Goal: Information Seeking & Learning: Find specific fact

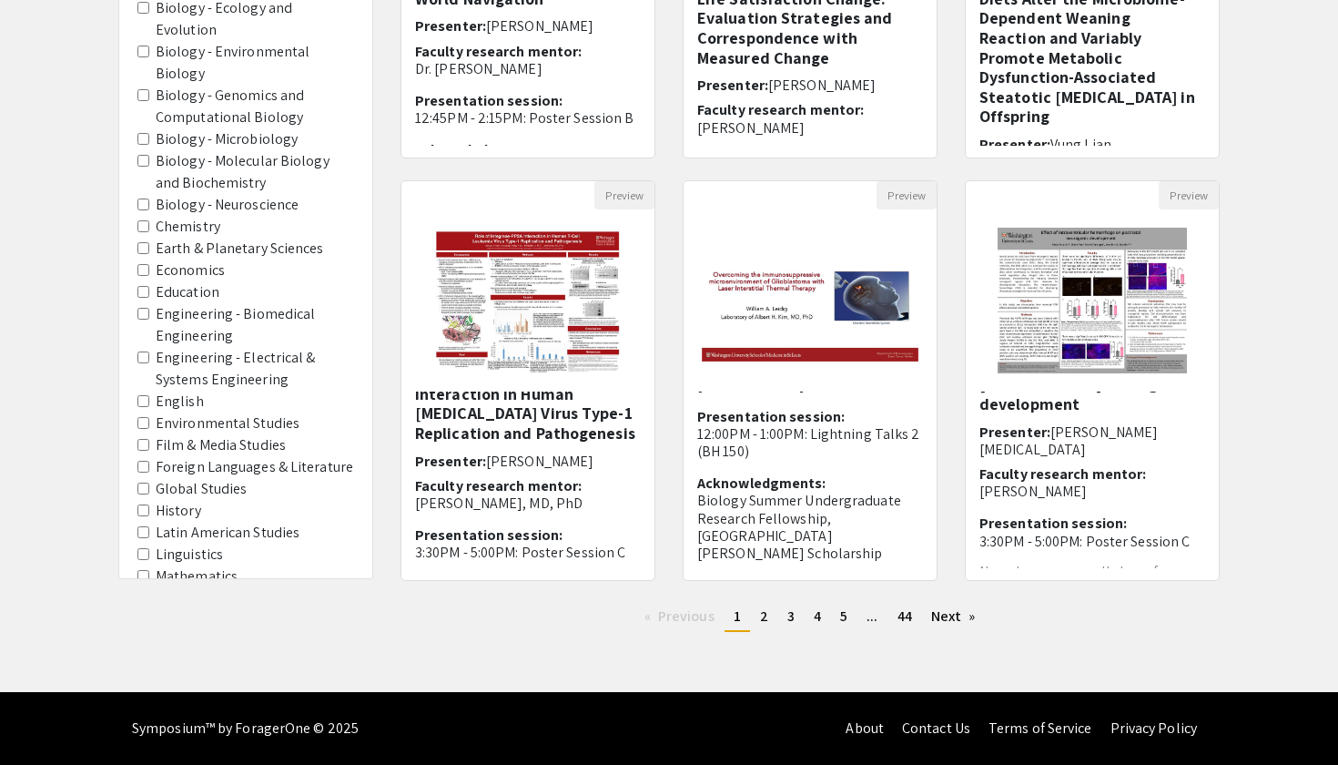
scroll to position [443, 0]
click at [758, 622] on link "page 2" at bounding box center [764, 616] width 26 height 27
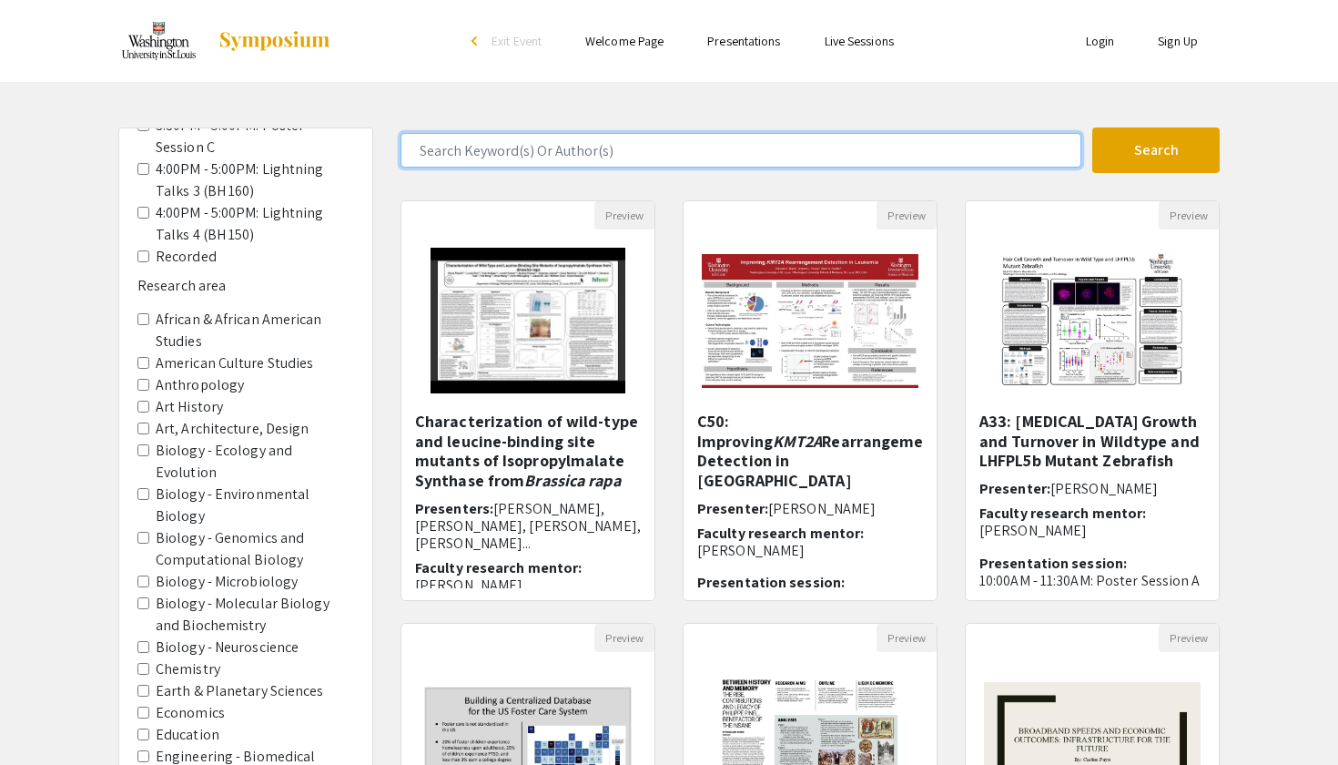
click at [652, 158] on input "Search Keyword(s) Or Author(s)" at bounding box center [741, 150] width 681 height 35
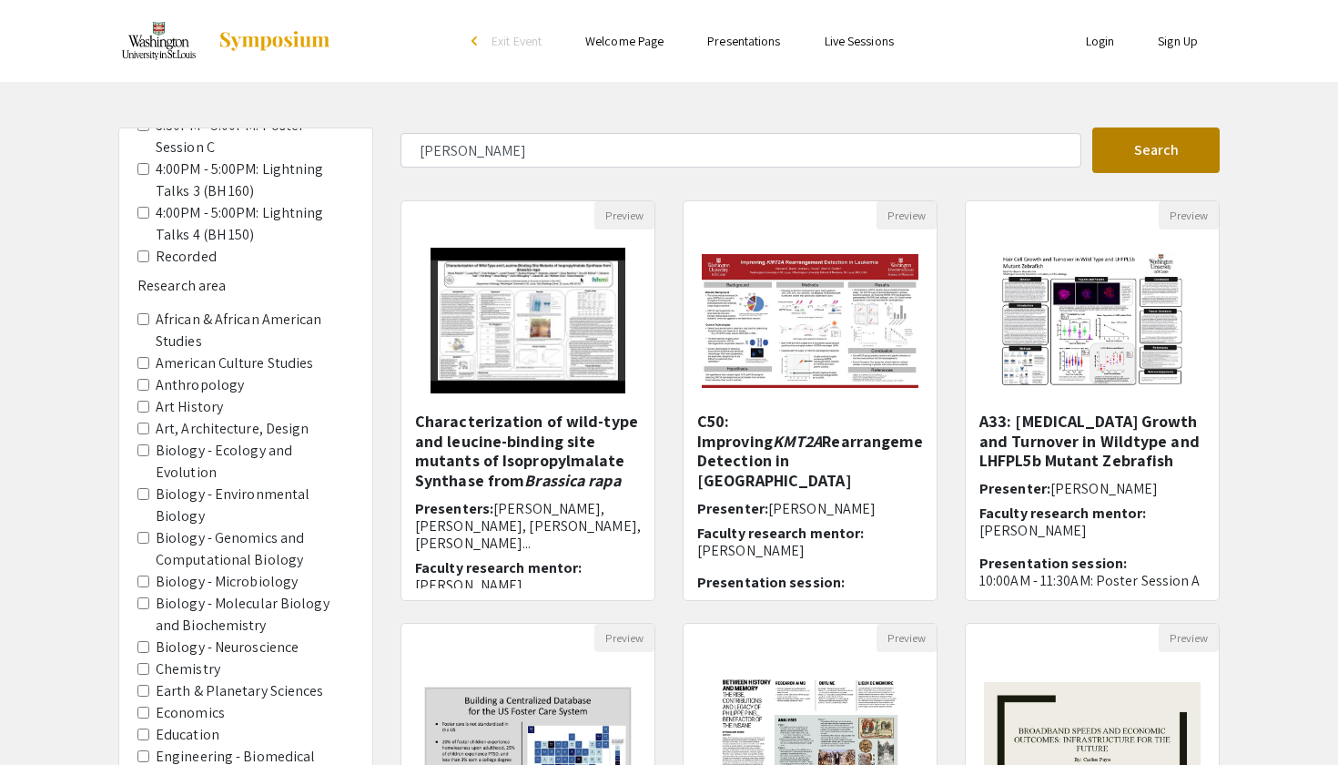
click at [1189, 165] on button "Search" at bounding box center [1156, 150] width 127 height 46
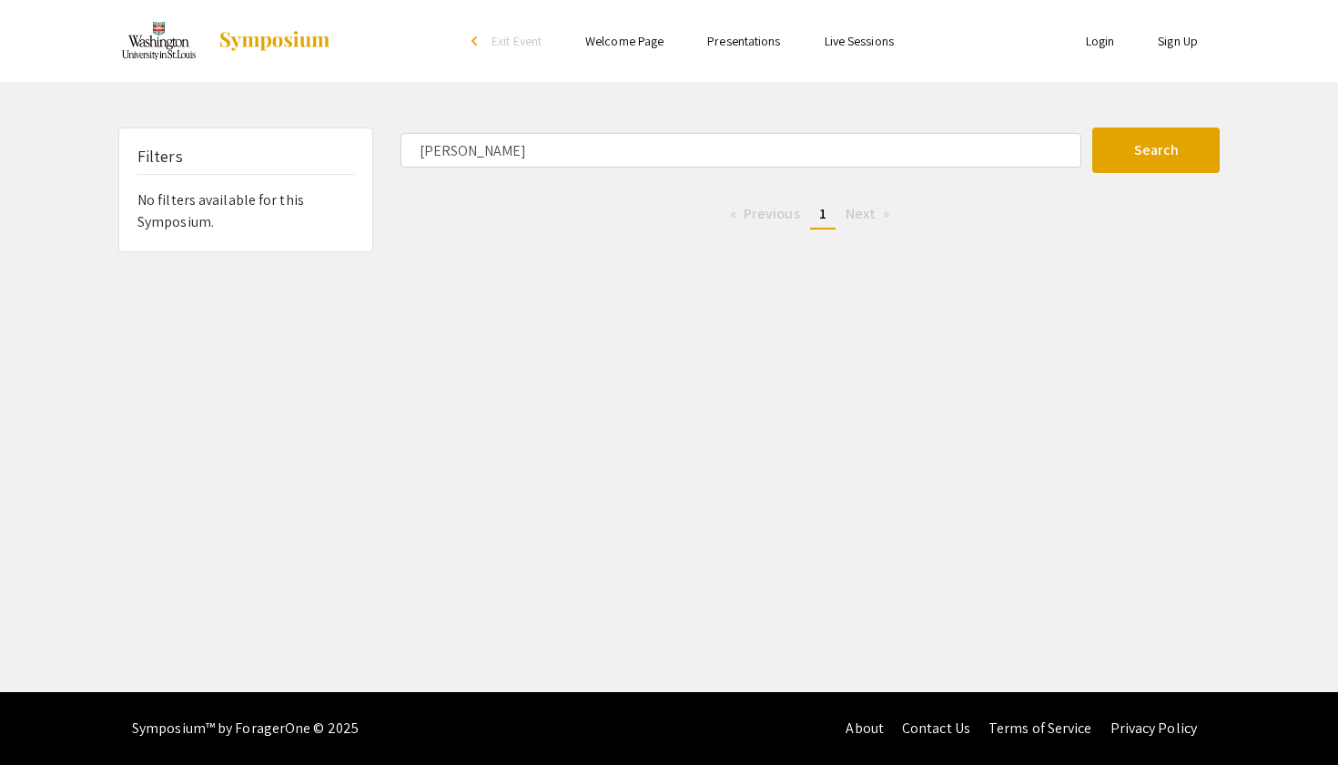
click at [762, 216] on span "Previous page" at bounding box center [772, 213] width 56 height 19
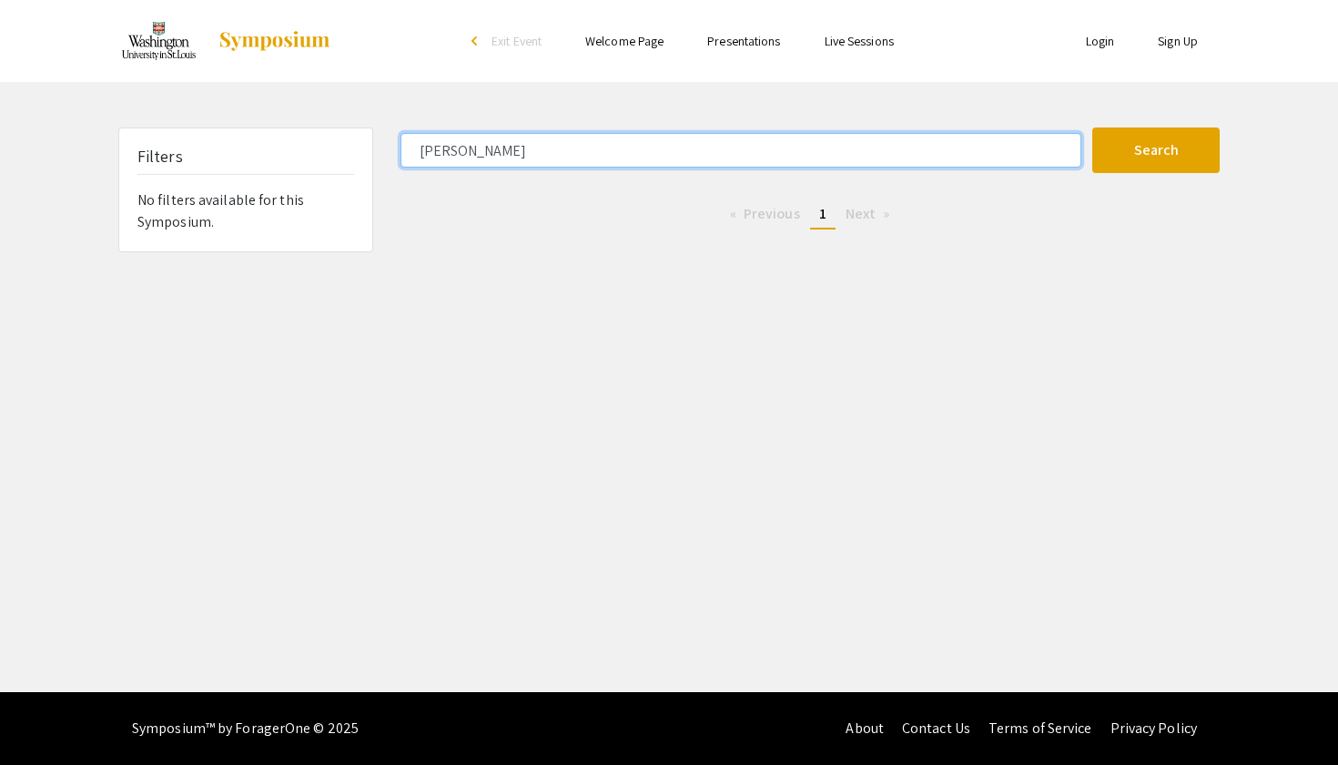
click at [481, 158] on input "[PERSON_NAME]" at bounding box center [741, 150] width 681 height 35
type input "M"
click at [1156, 150] on button "Search" at bounding box center [1156, 150] width 127 height 46
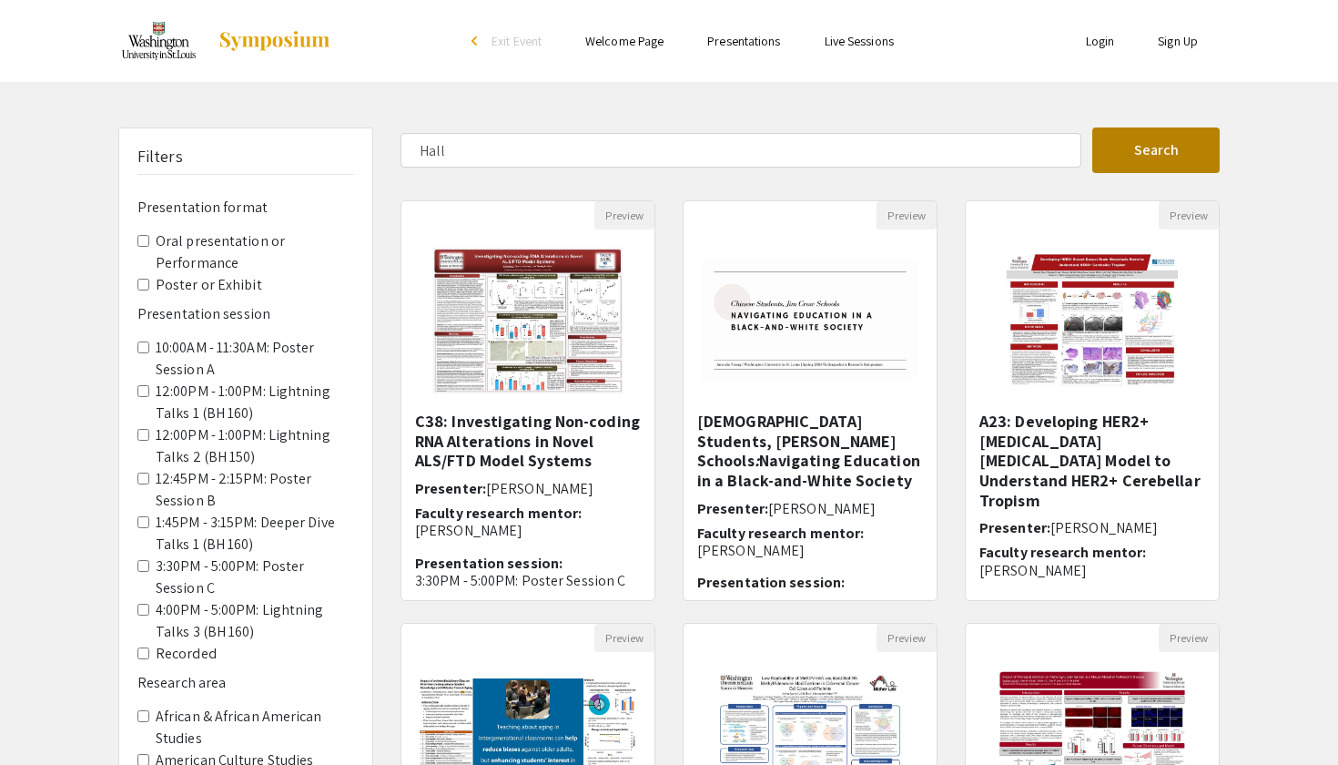
click at [1156, 158] on button "Search" at bounding box center [1156, 150] width 127 height 46
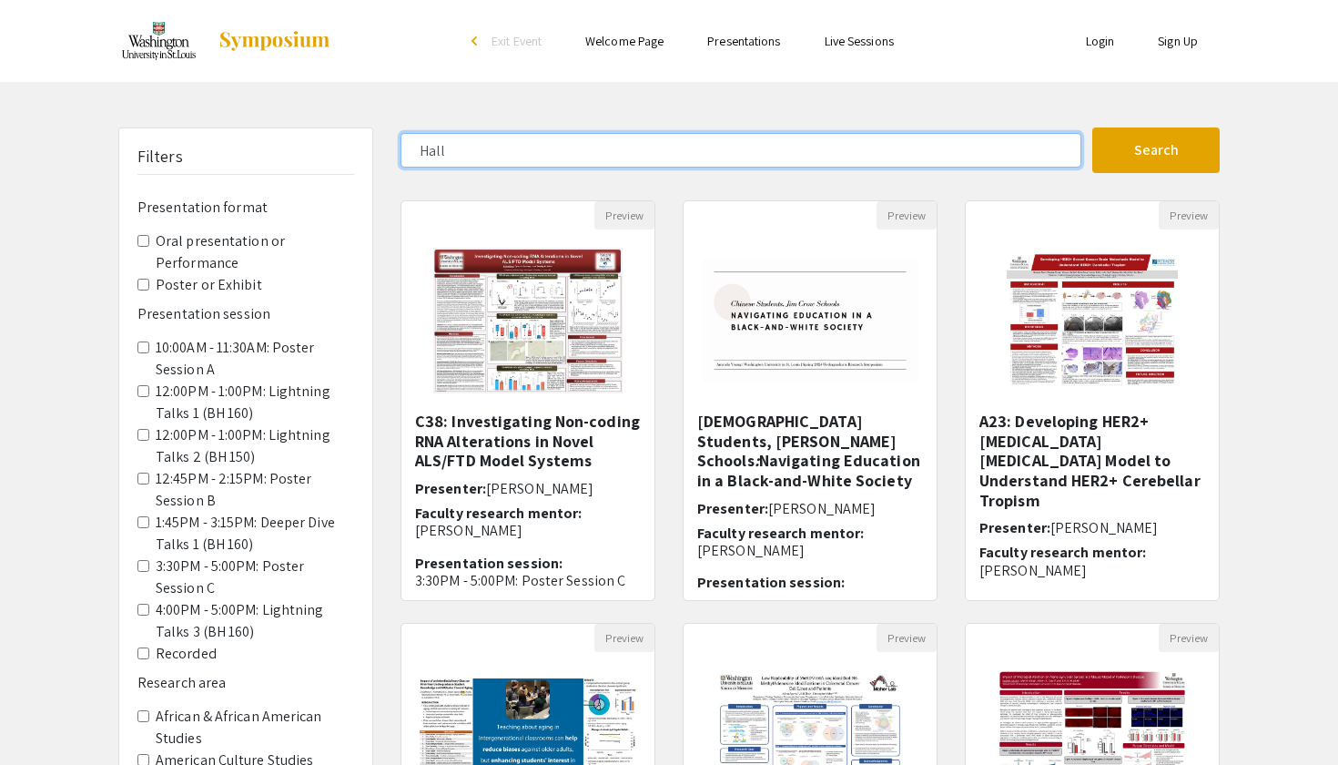
click at [680, 148] on input "Hall" at bounding box center [741, 150] width 681 height 35
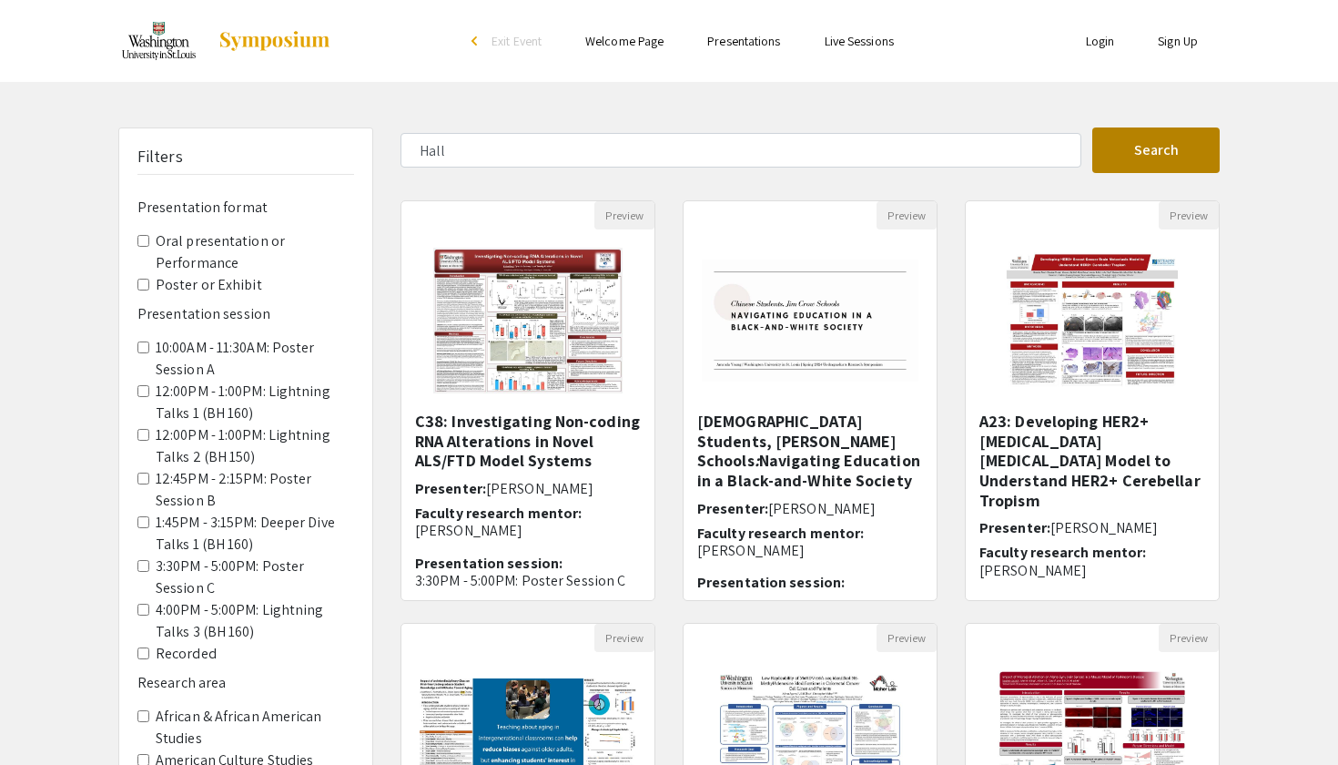
click at [1112, 158] on button "Search" at bounding box center [1156, 150] width 127 height 46
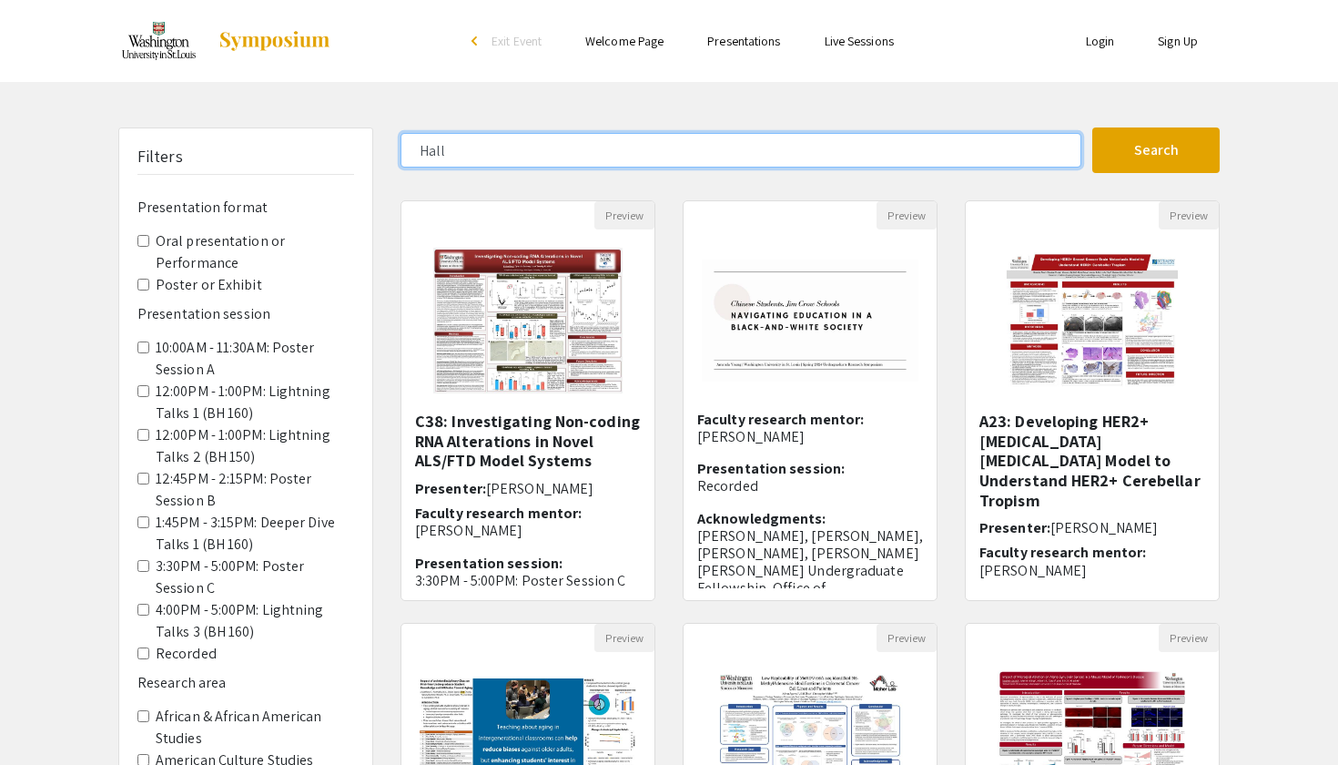
click at [857, 164] on input "Hall" at bounding box center [741, 150] width 681 height 35
type input "H"
type input "Inoue"
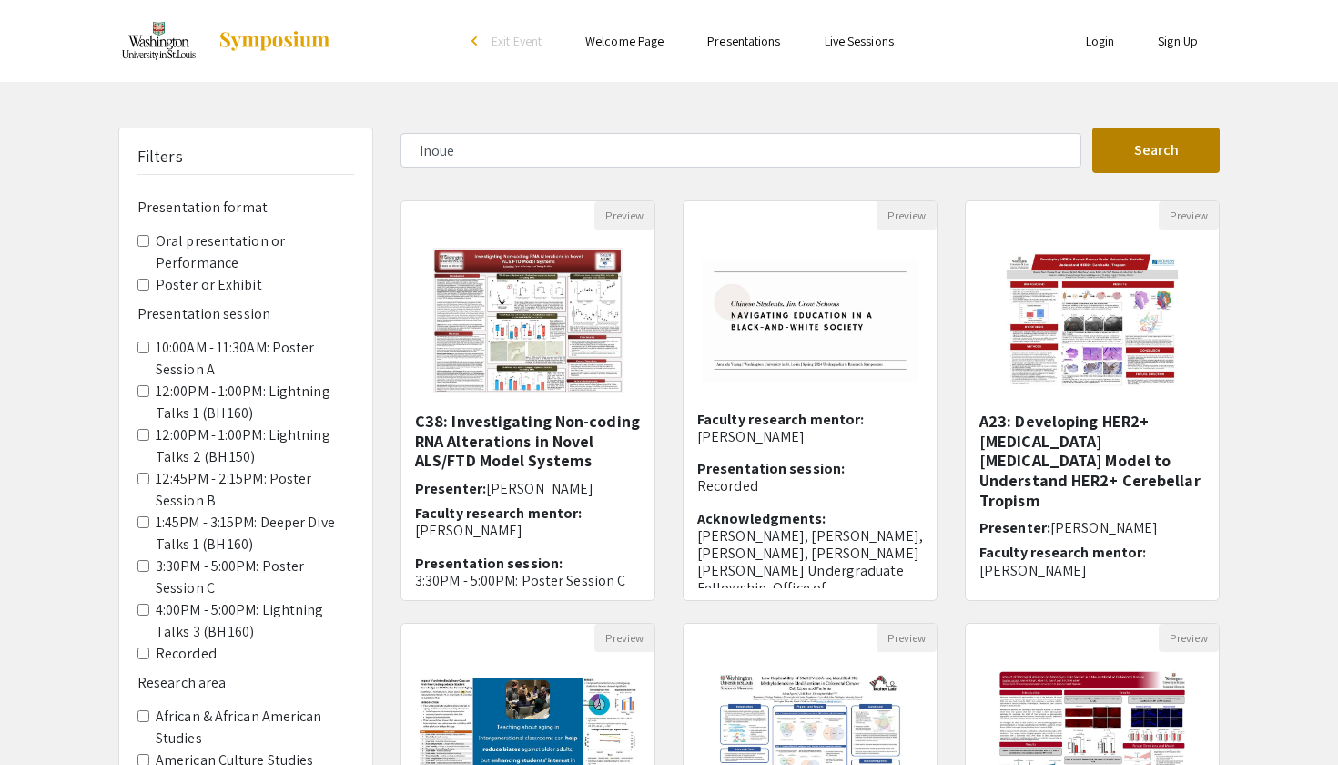
click at [1172, 158] on button "Search" at bounding box center [1156, 150] width 127 height 46
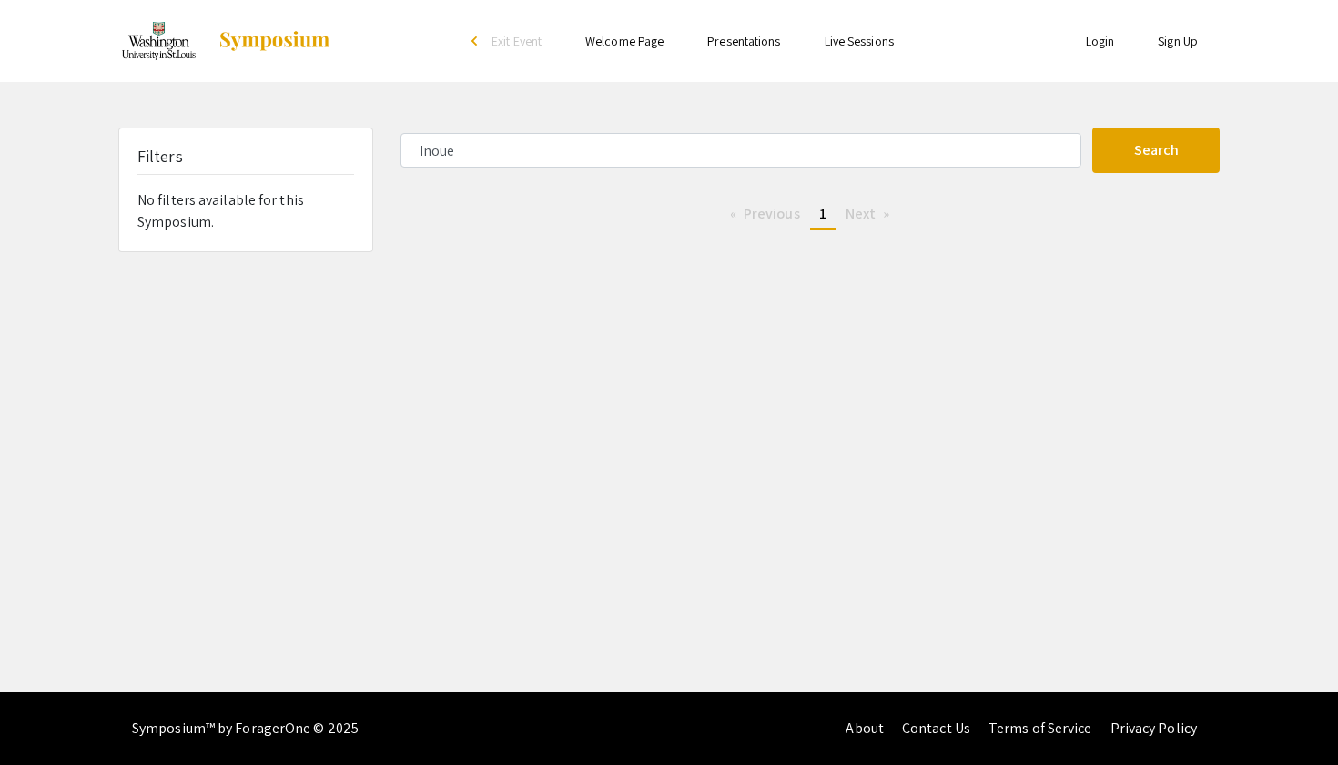
click at [753, 220] on span "Previous page" at bounding box center [772, 213] width 56 height 19
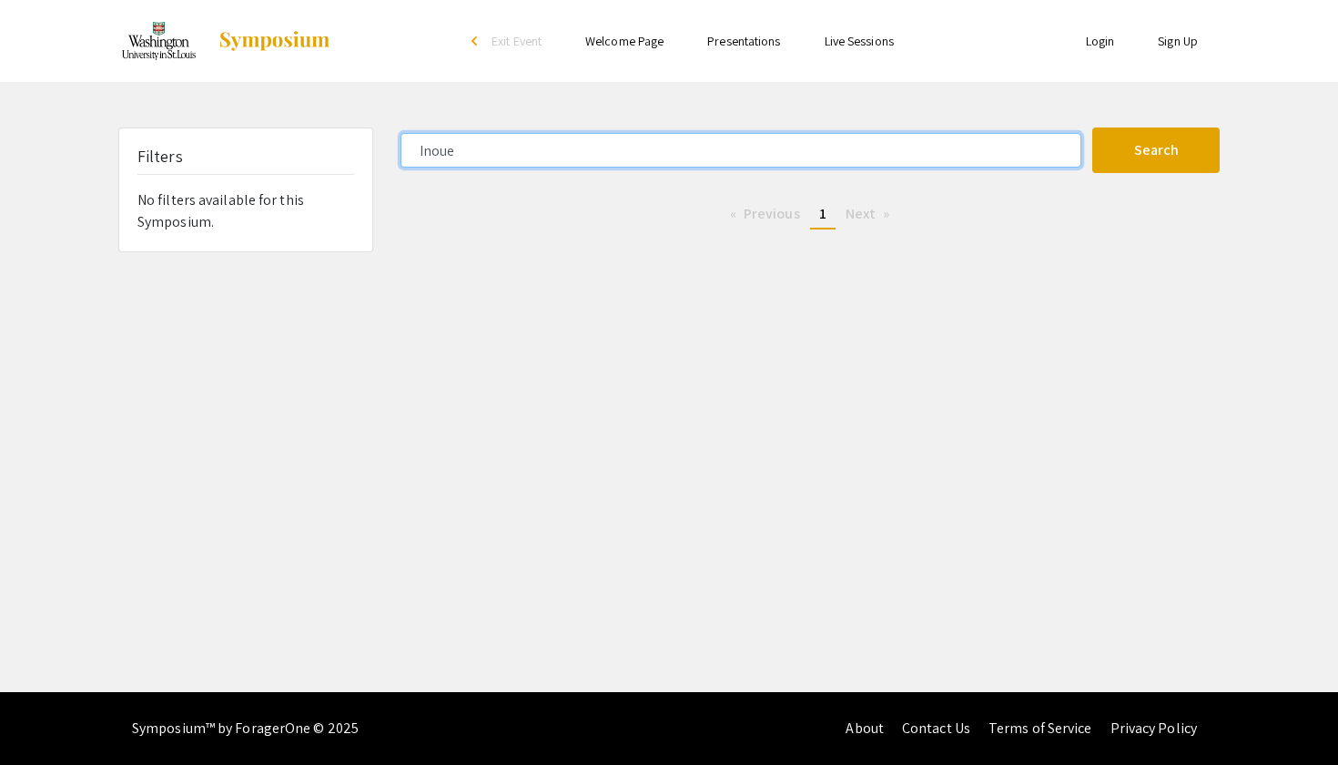
click at [495, 156] on input "Inoue" at bounding box center [741, 150] width 681 height 35
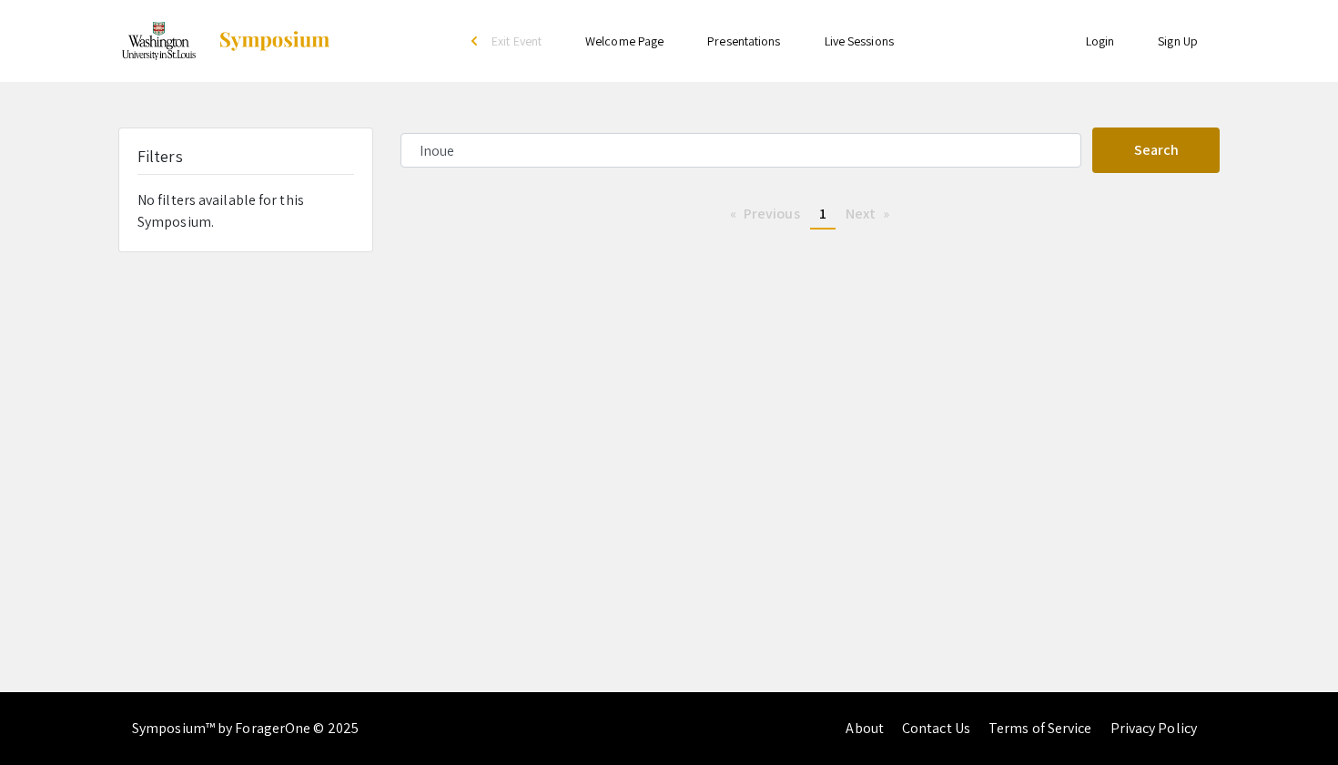
click at [1173, 145] on button "Search" at bounding box center [1156, 150] width 127 height 46
click at [754, 35] on link "Presentations" at bounding box center [743, 41] width 73 height 16
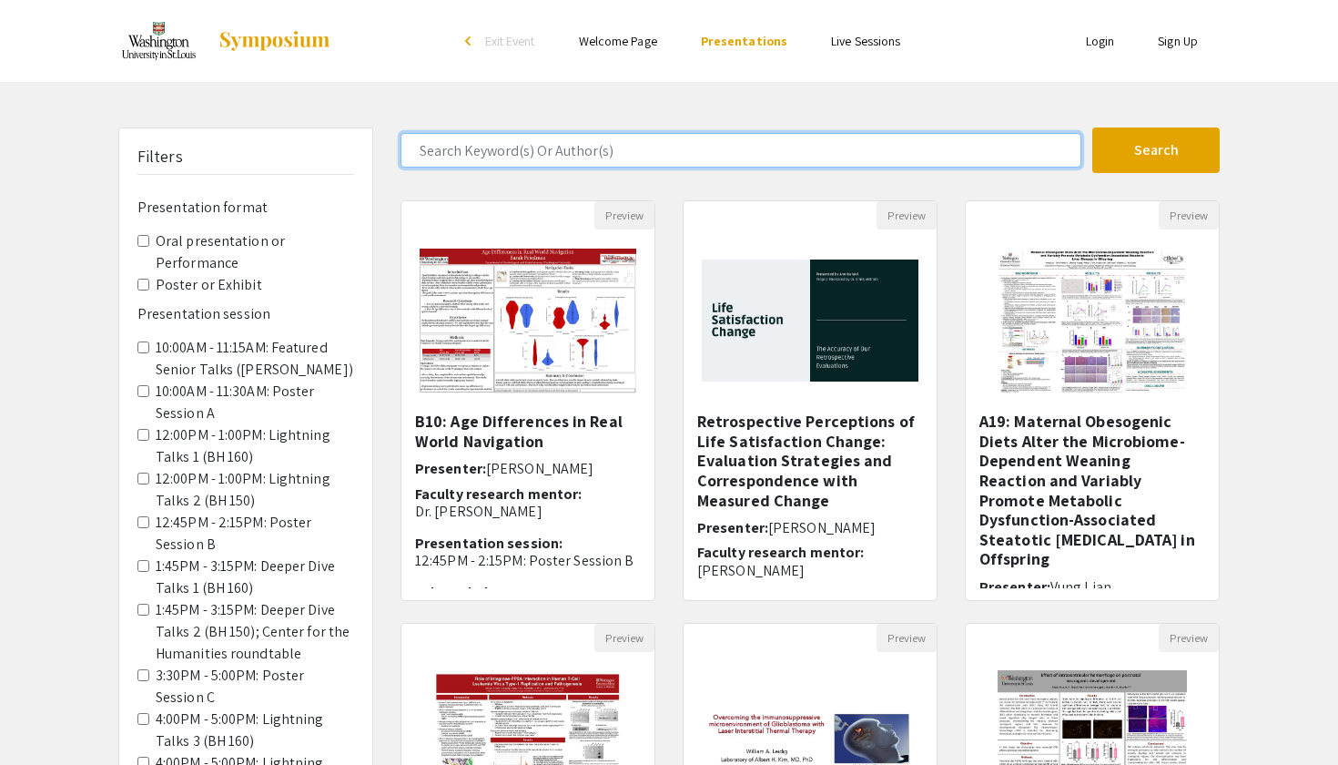
click at [635, 151] on input "Search Keyword(s) Or Author(s)" at bounding box center [741, 150] width 681 height 35
click at [1156, 150] on button "Search" at bounding box center [1156, 150] width 127 height 46
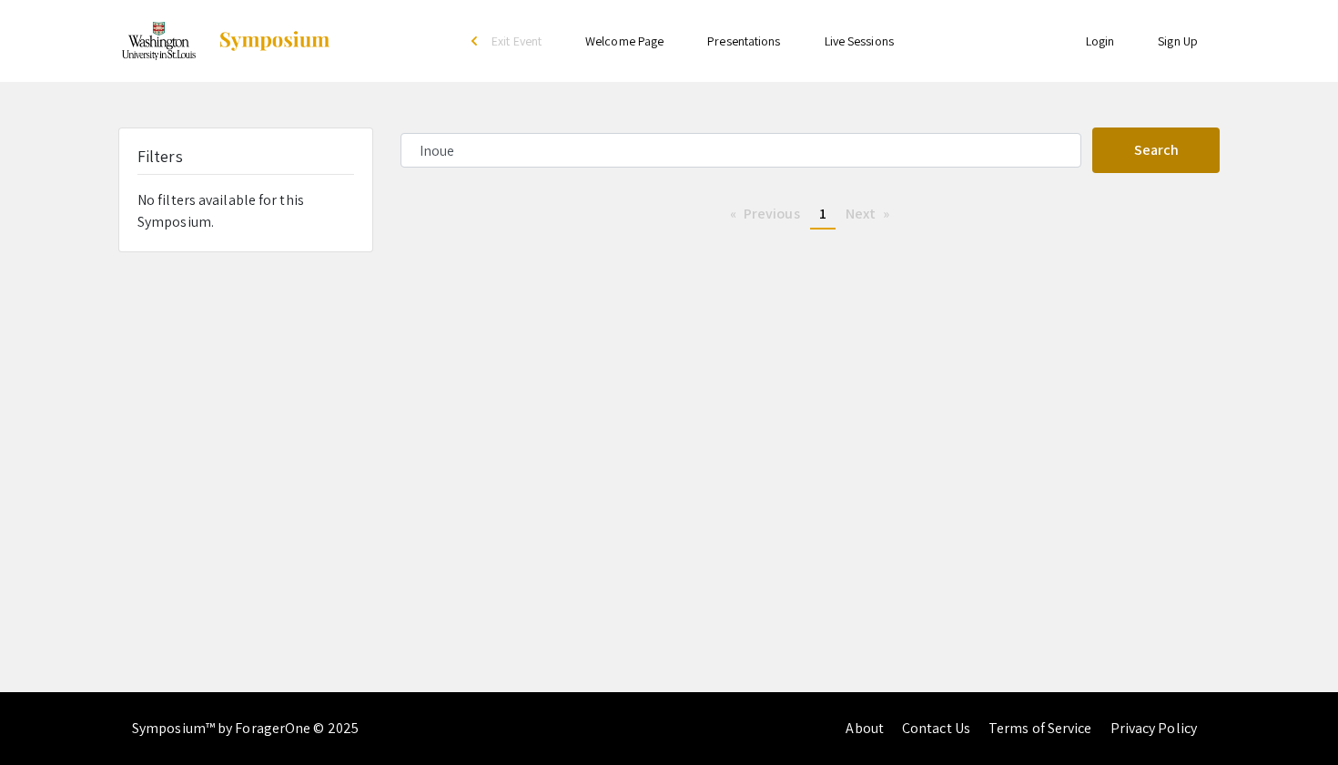
click at [1142, 157] on button "Search" at bounding box center [1156, 150] width 127 height 46
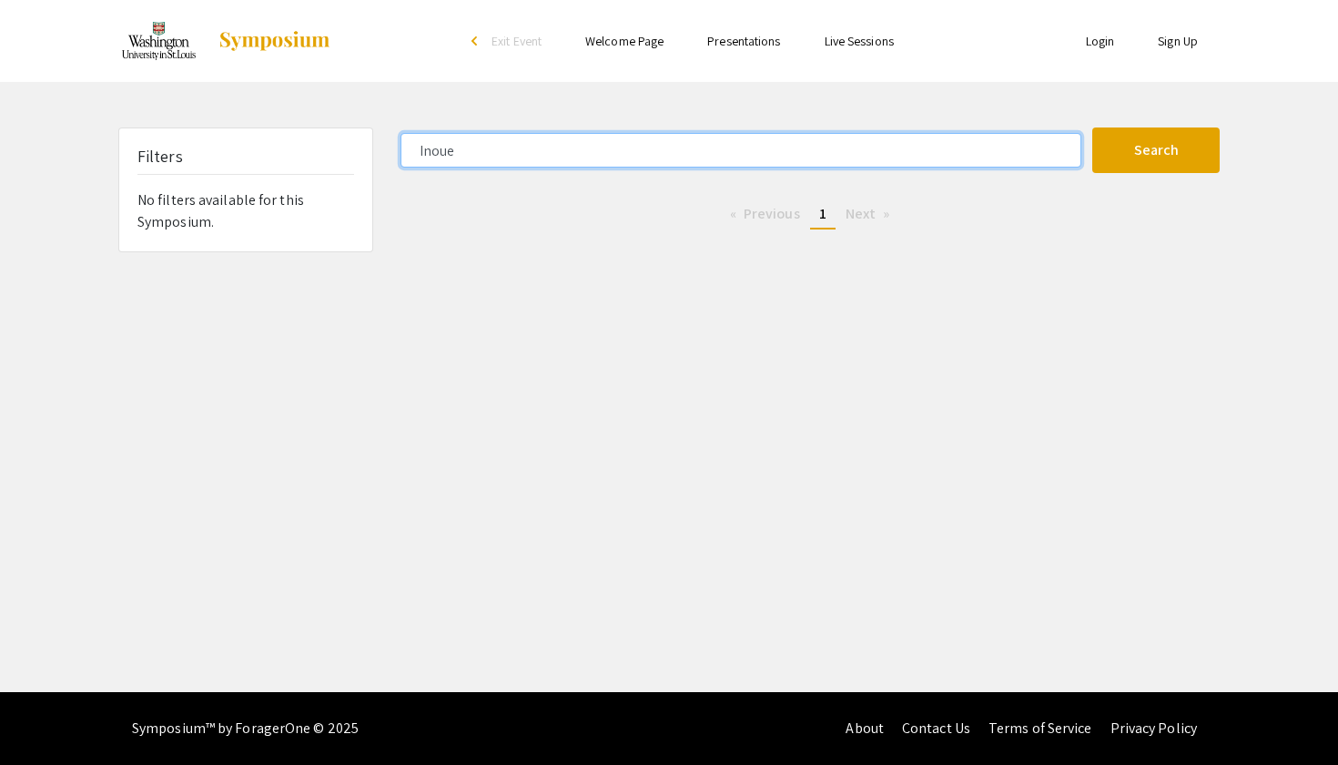
click at [651, 154] on input "Inoue" at bounding box center [741, 150] width 681 height 35
type input "I"
click at [1156, 150] on button "Search" at bounding box center [1156, 150] width 127 height 46
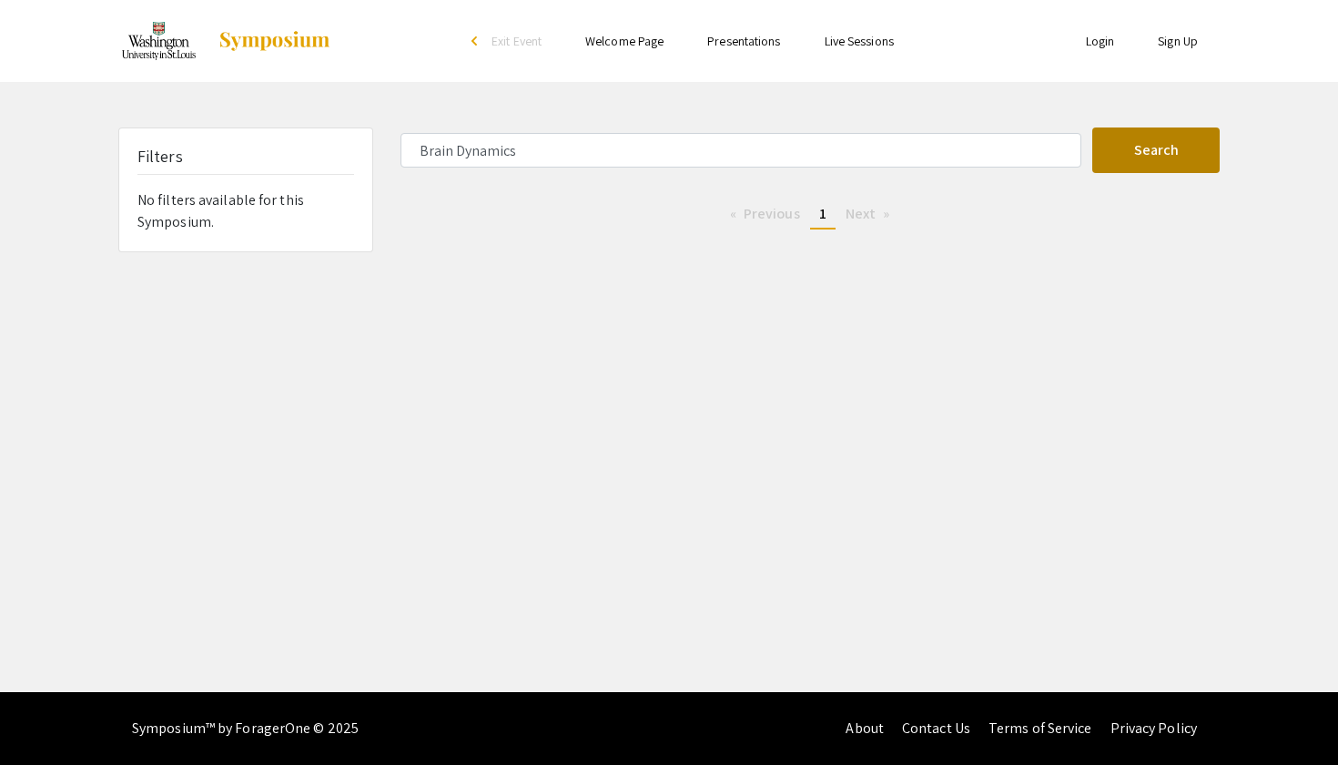
click at [1107, 158] on button "Search" at bounding box center [1156, 150] width 127 height 46
click at [773, 222] on li "Previous page" at bounding box center [765, 213] width 88 height 27
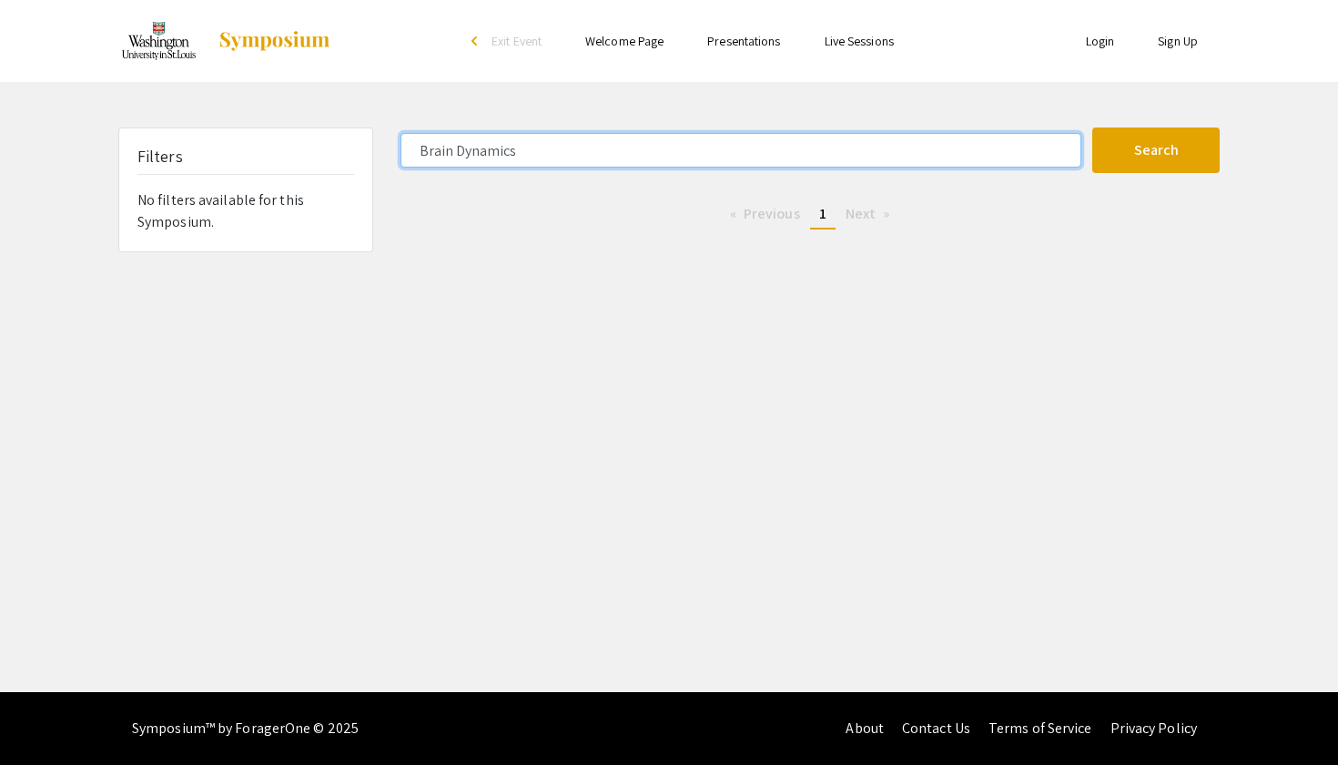
click at [535, 148] on input "Brain Dynamics" at bounding box center [741, 150] width 681 height 35
type input "B"
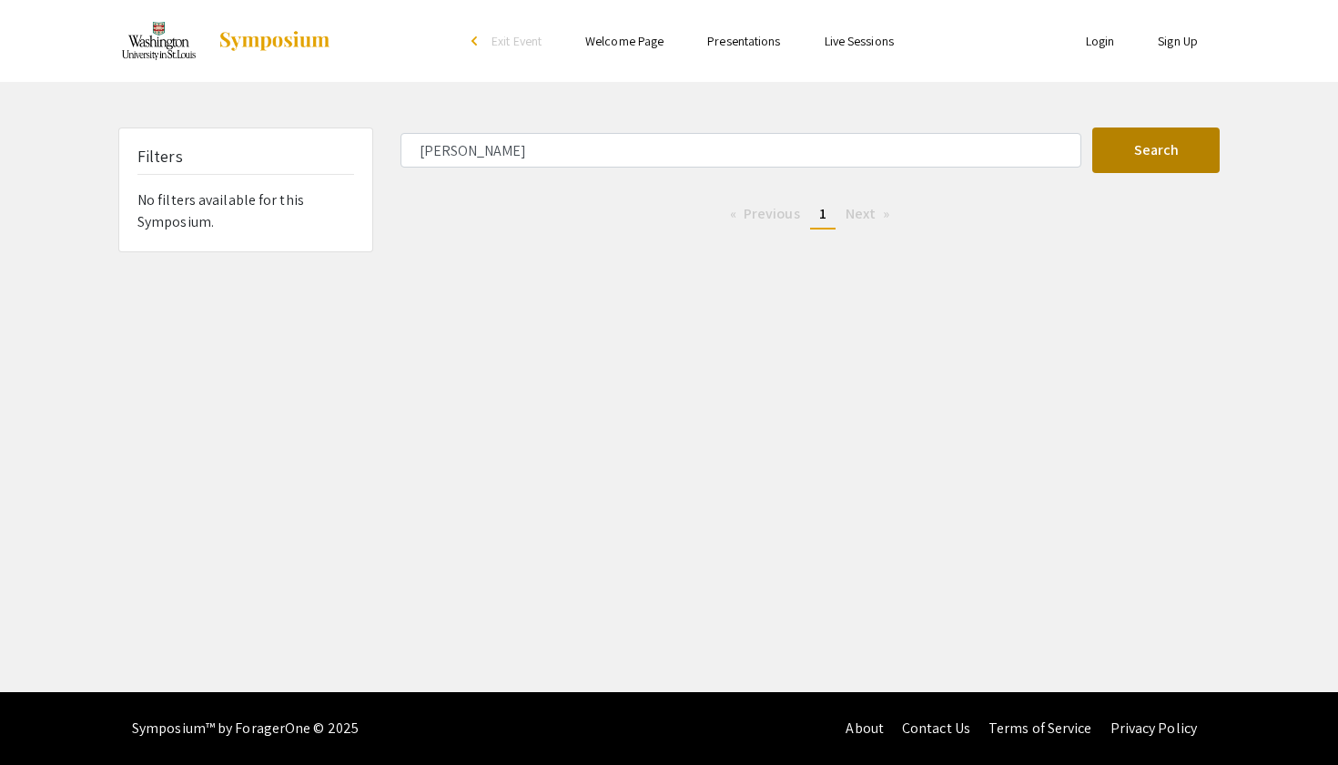
click at [1155, 152] on button "Search" at bounding box center [1156, 150] width 127 height 46
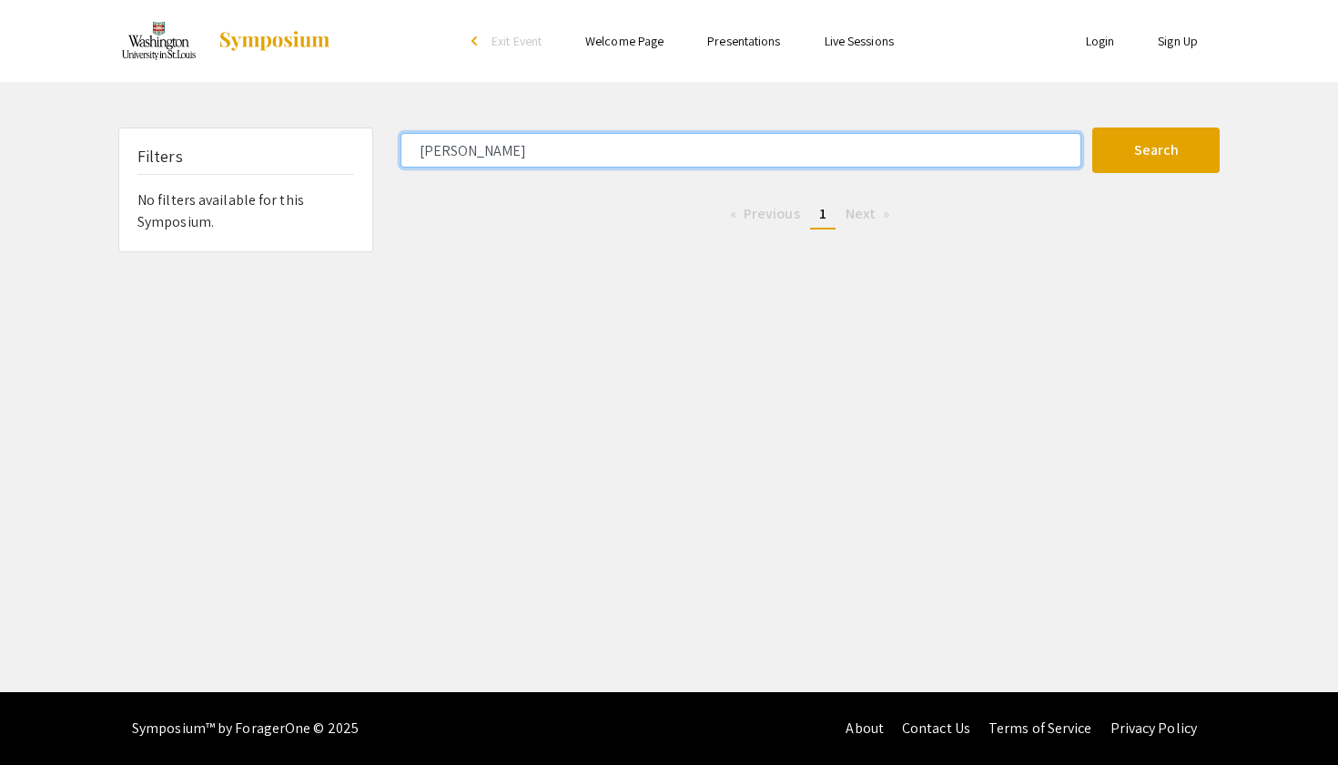
click at [595, 158] on input "[PERSON_NAME]" at bounding box center [741, 150] width 681 height 35
type input "G"
type input "Shu"
click at [1156, 150] on button "Search" at bounding box center [1156, 150] width 127 height 46
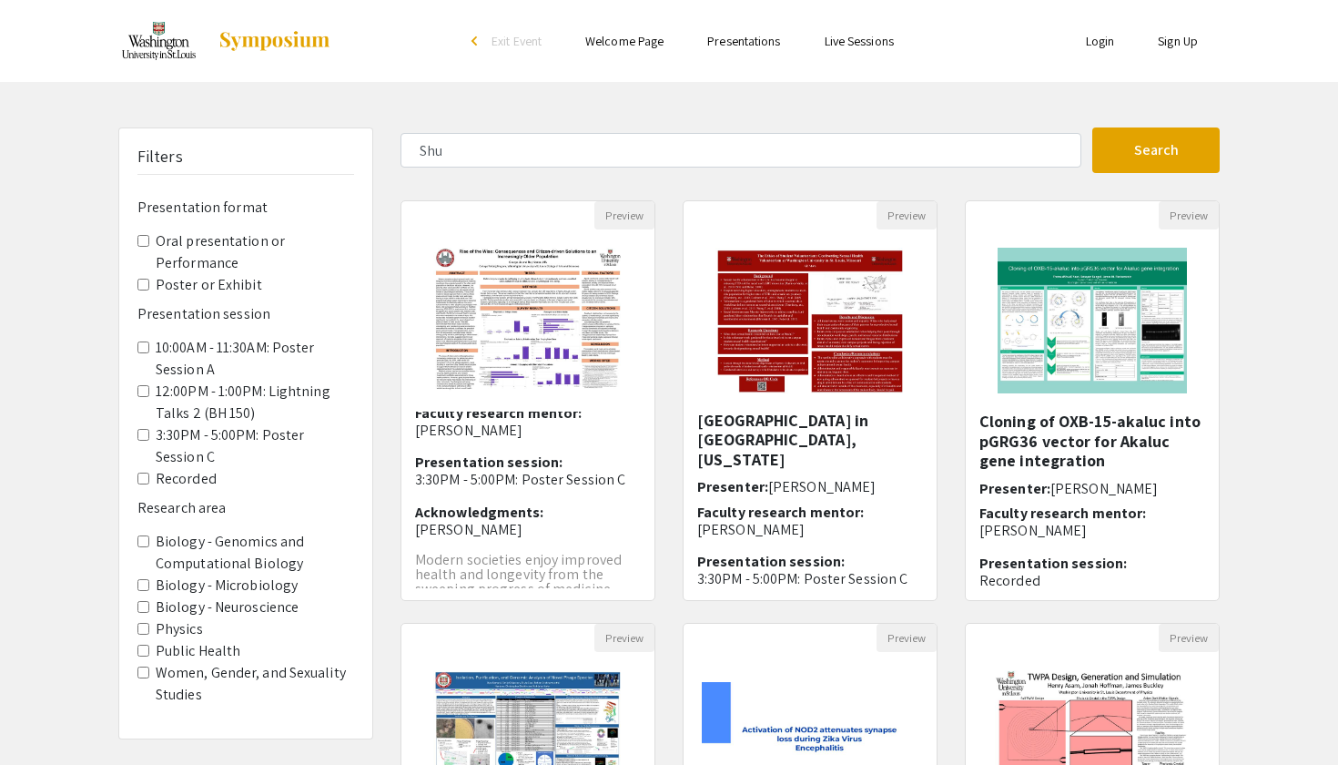
click at [270, 531] on label "Biology - Genomics and Computational Biology" at bounding box center [255, 553] width 198 height 44
click at [149, 535] on Biology "Biology - Genomics and Computational Biology" at bounding box center [143, 541] width 12 height 12
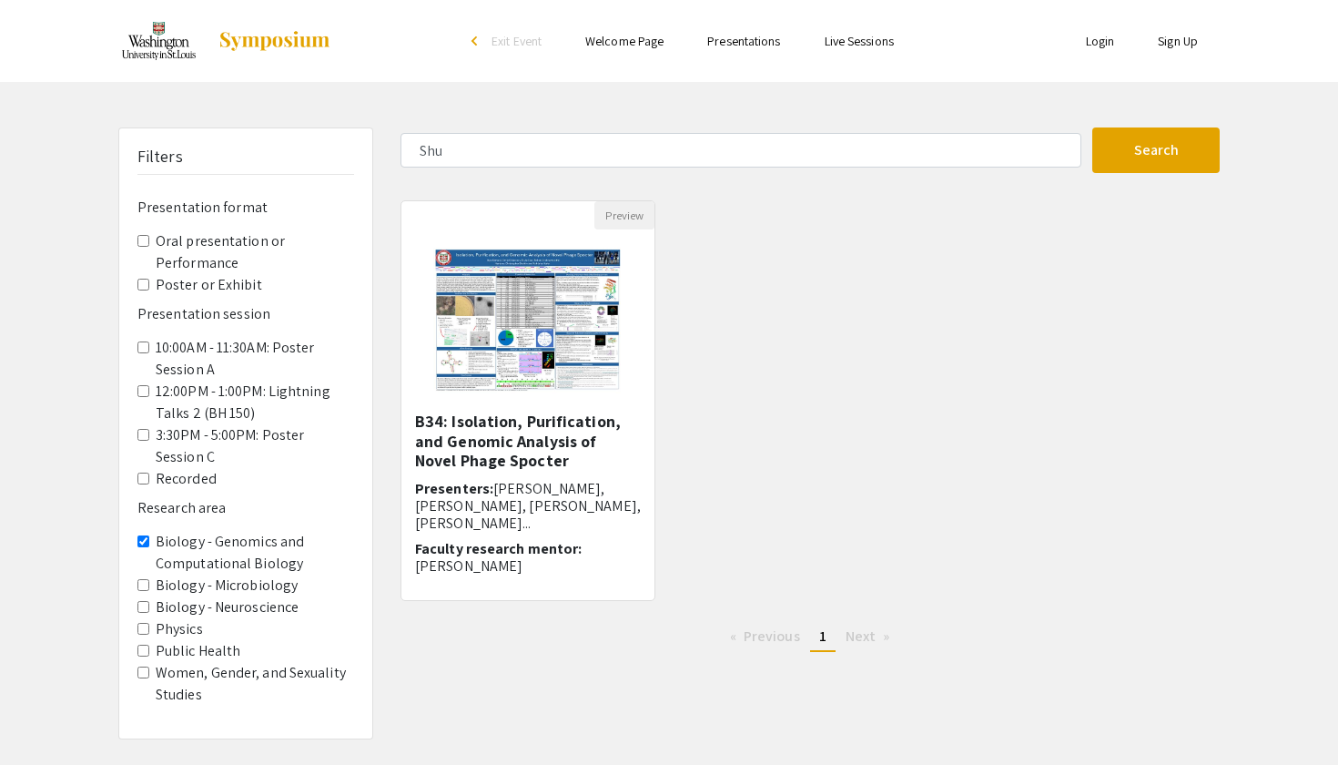
click at [742, 45] on link "Presentations" at bounding box center [743, 41] width 73 height 16
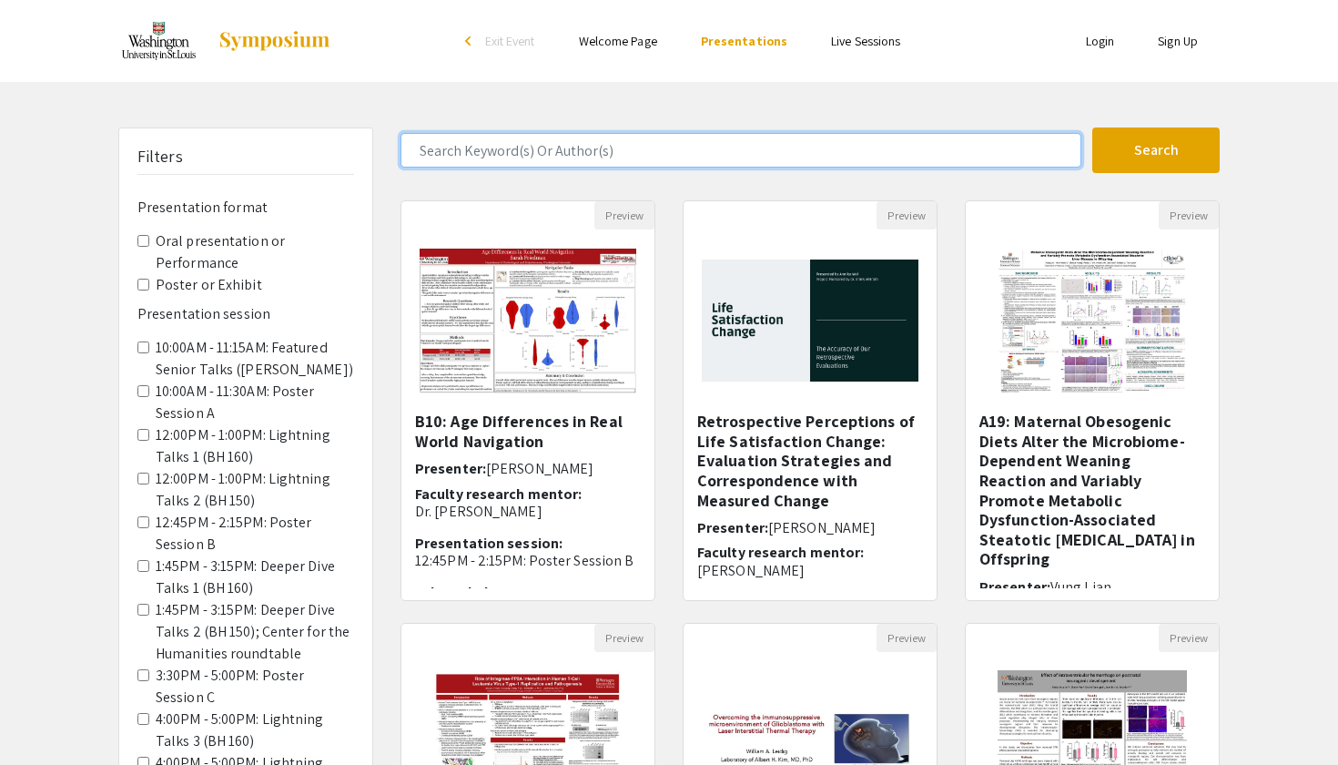
click at [504, 150] on input "Search Keyword(s) Or Author(s)" at bounding box center [741, 150] width 681 height 35
click at [1156, 150] on button "Search" at bounding box center [1156, 150] width 127 height 46
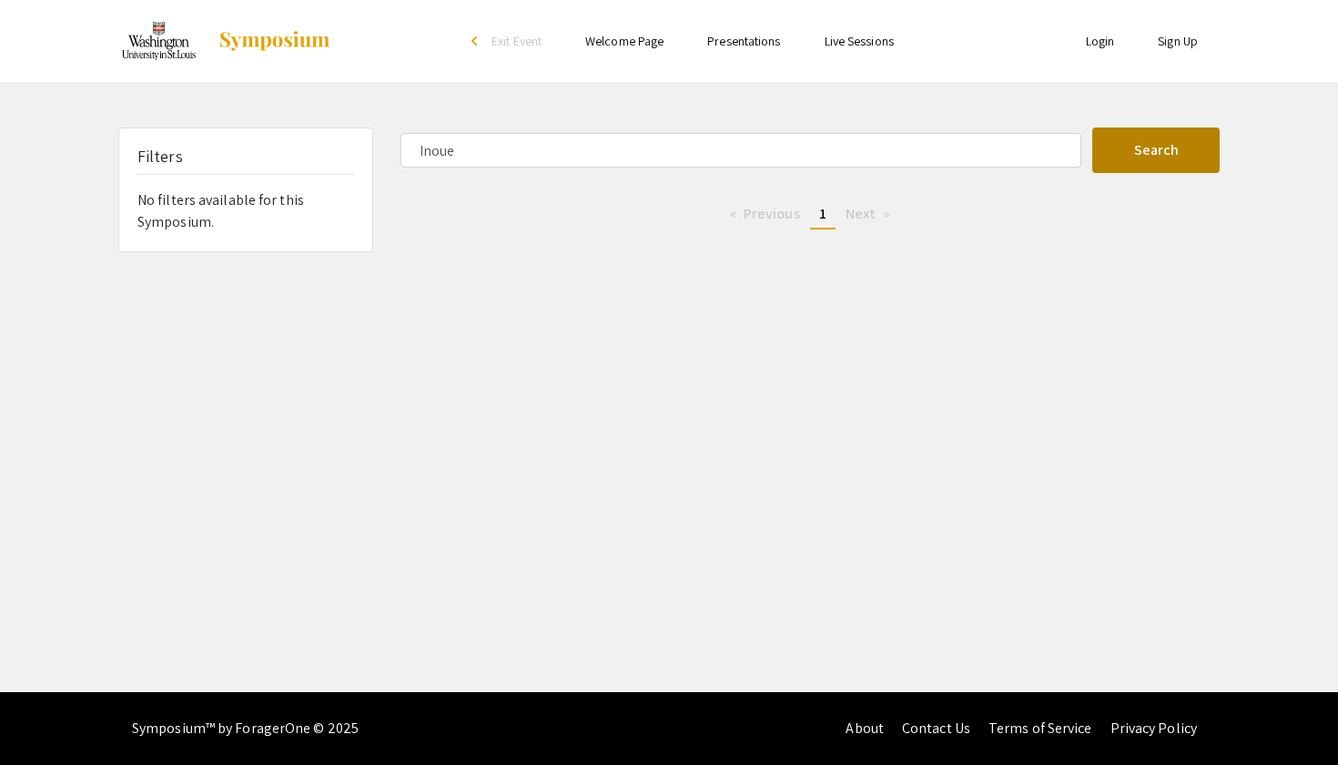
click at [1148, 139] on button "Search" at bounding box center [1156, 150] width 127 height 46
click at [783, 218] on span "Previous page" at bounding box center [772, 213] width 56 height 19
click at [870, 218] on span "Next page" at bounding box center [861, 213] width 30 height 19
click at [653, 168] on form "Inoue Search" at bounding box center [810, 150] width 847 height 46
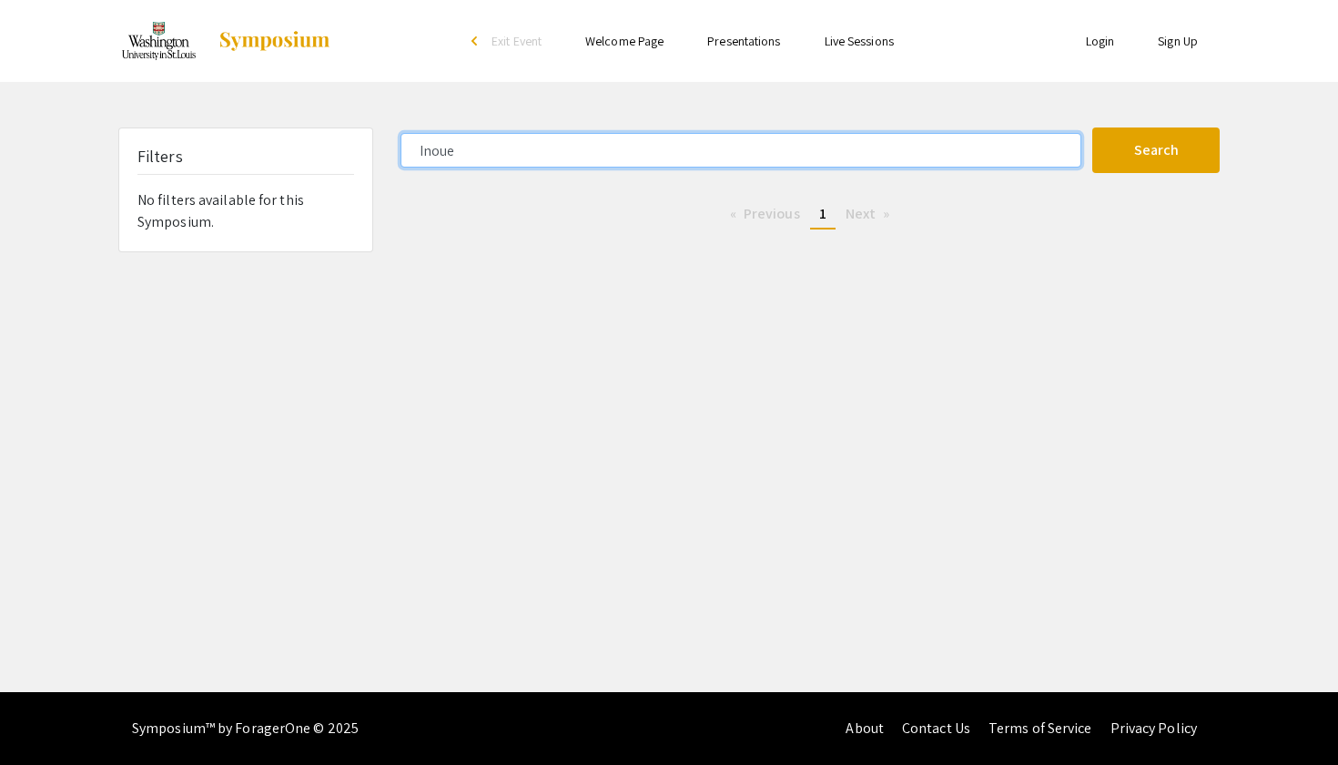
click at [569, 156] on input "Inoue" at bounding box center [741, 150] width 681 height 35
type input "I"
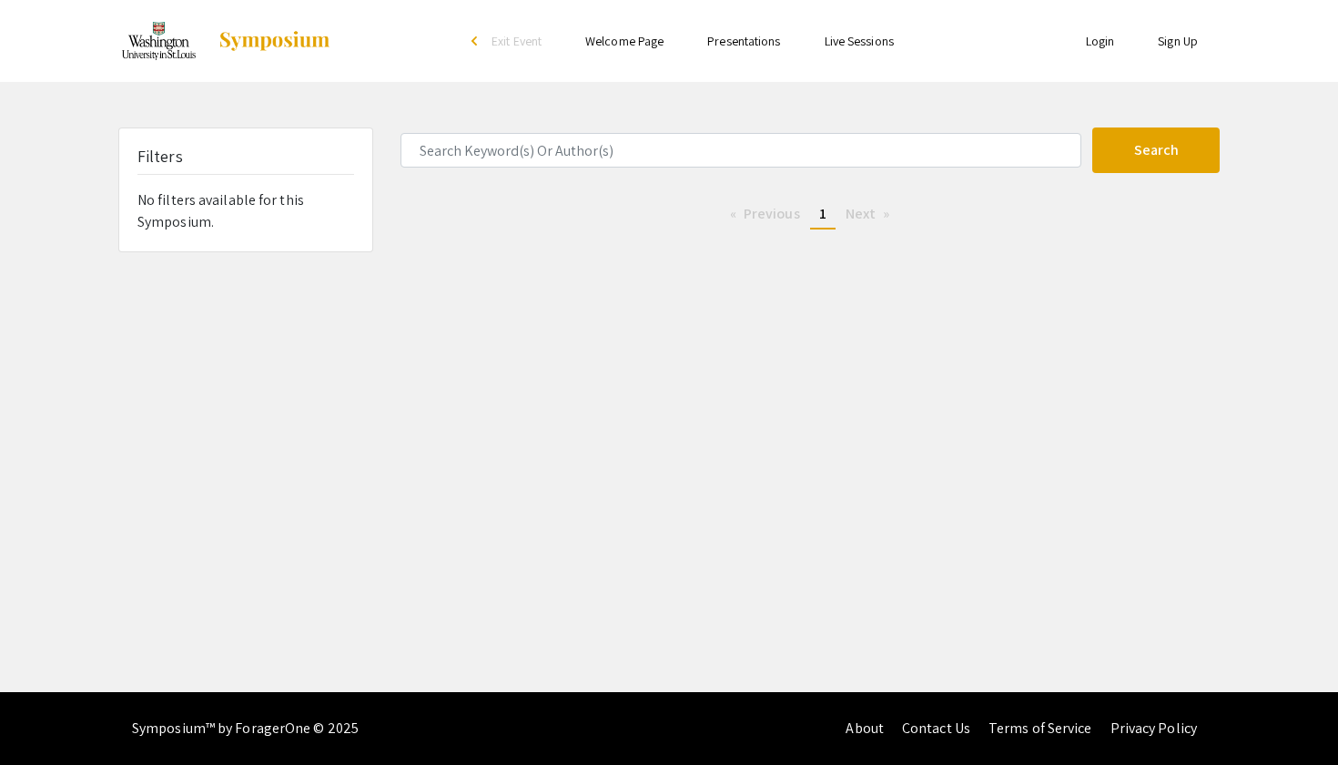
click at [475, 42] on div "arrow_back_ios" at bounding box center [477, 41] width 11 height 11
